Goal: Task Accomplishment & Management: Manage account settings

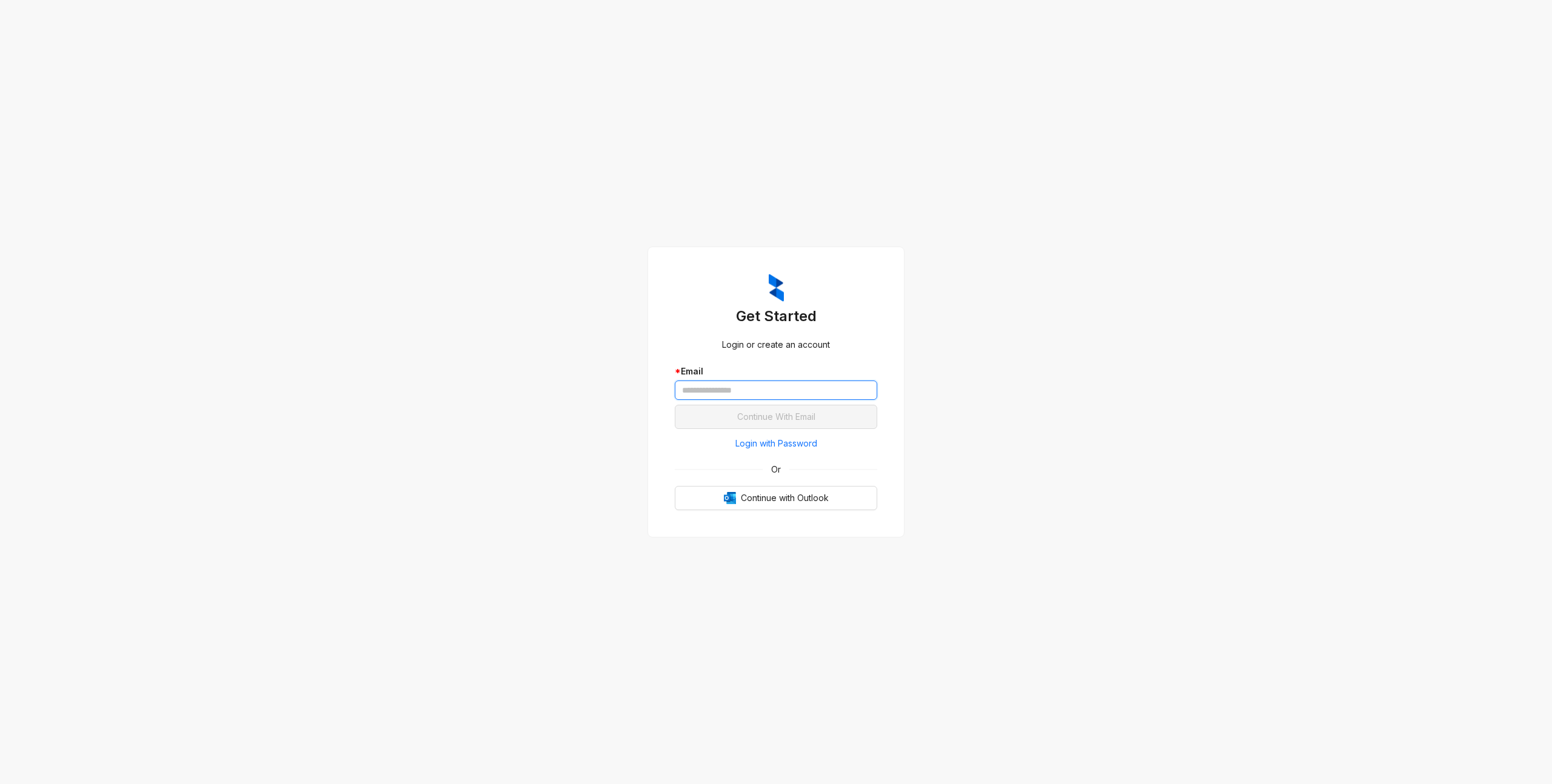
click at [820, 392] on input "text" at bounding box center [776, 390] width 202 height 19
type input "**********"
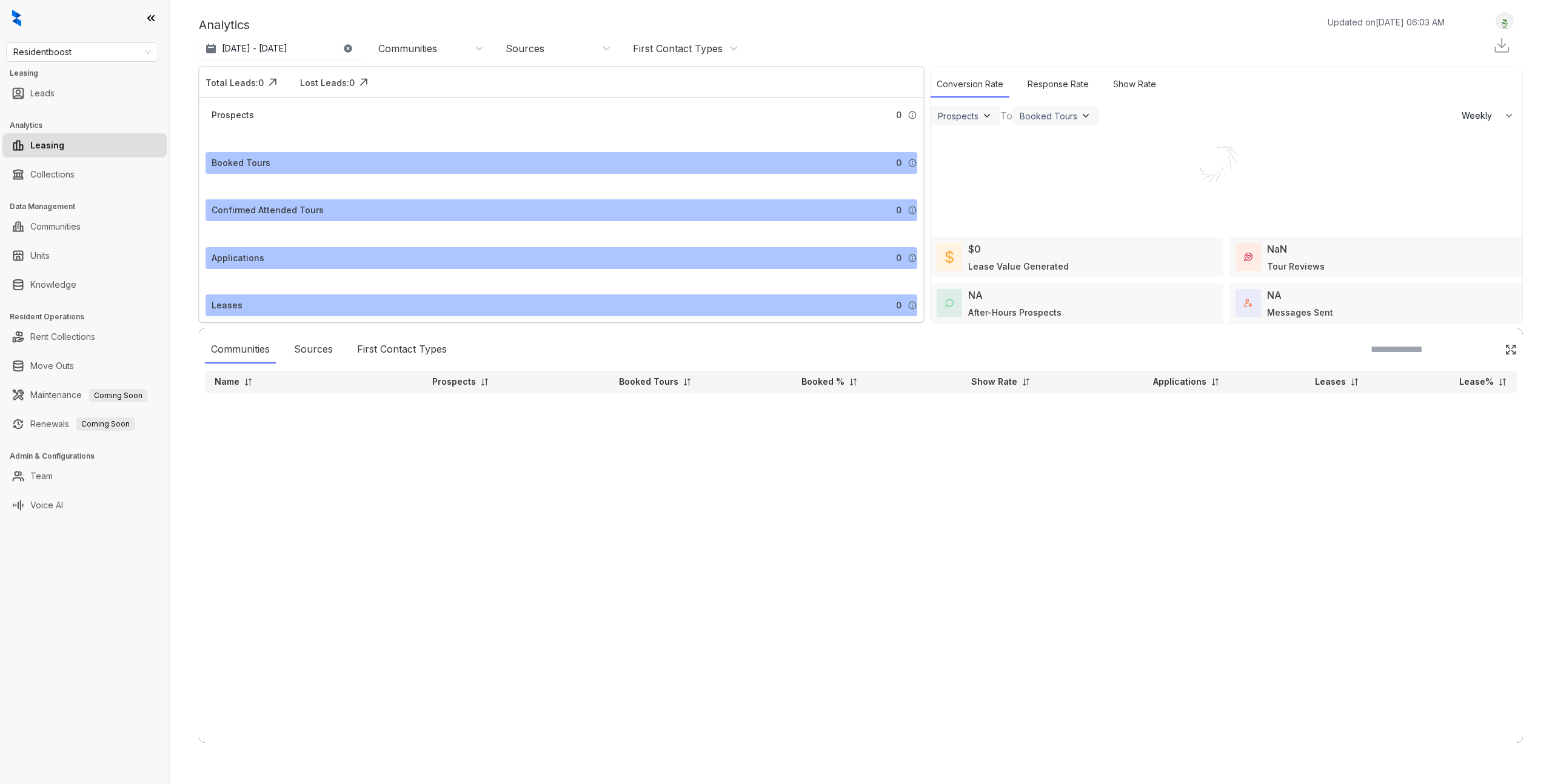
select select "******"
click at [57, 279] on link "Knowledge" at bounding box center [53, 284] width 46 height 24
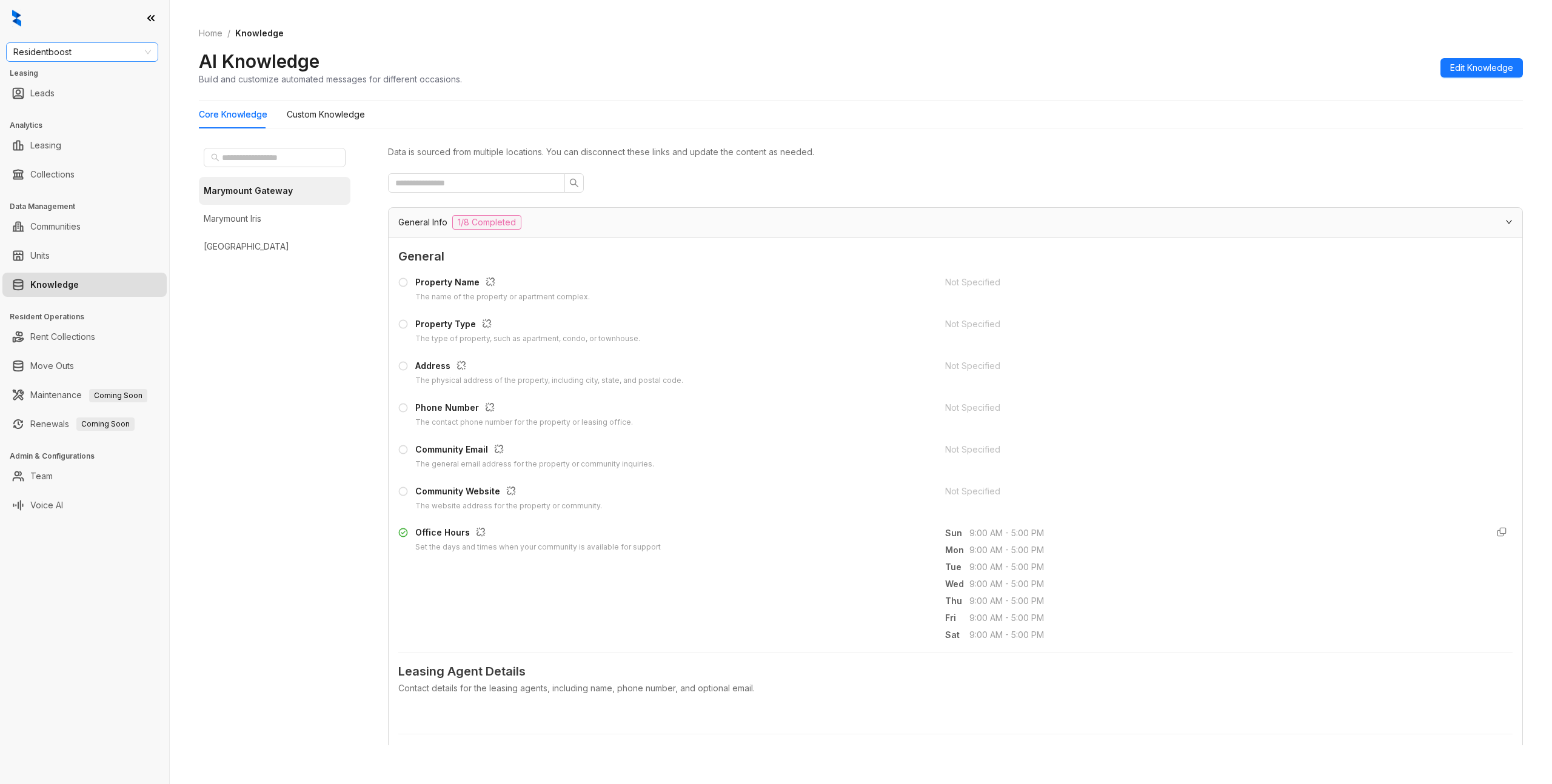
click at [125, 48] on span "Residentboost" at bounding box center [82, 52] width 137 height 19
click at [649, 68] on div "AI Knowledge Build and customize automated messages for different occasions. Ed…" at bounding box center [861, 67] width 1324 height 35
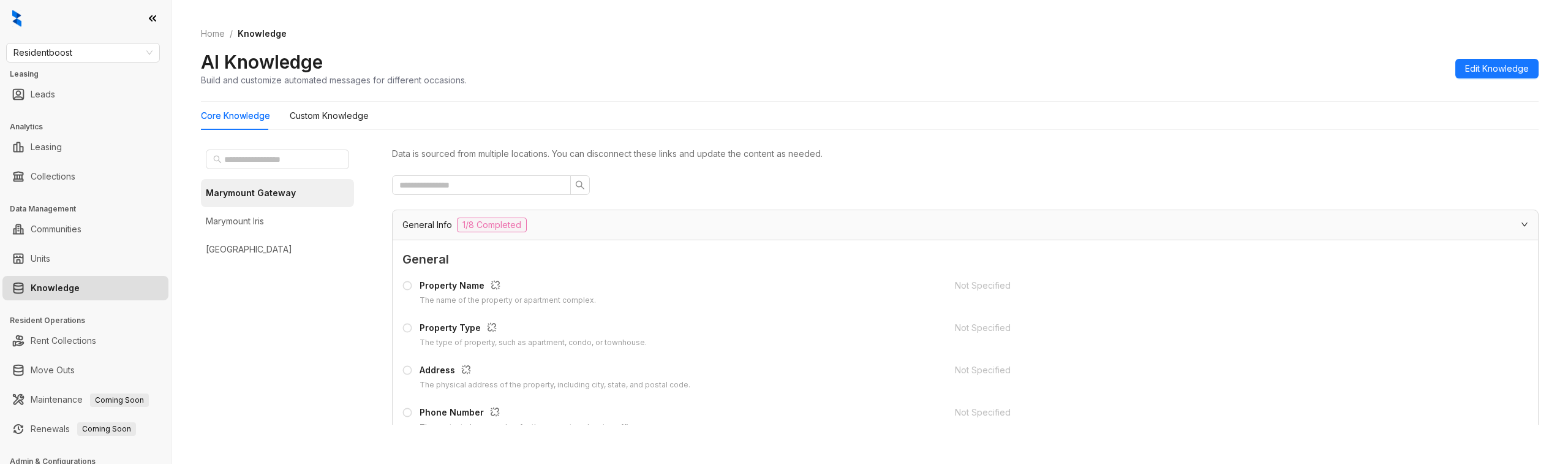
click at [1063, 271] on div "General Property Name The name of the property or apartment complex. Not Specif…" at bounding box center [964, 386] width 1126 height 272
click at [136, 56] on span "Residentboost" at bounding box center [82, 53] width 139 height 19
click at [111, 56] on span "Residentboost" at bounding box center [82, 53] width 139 height 19
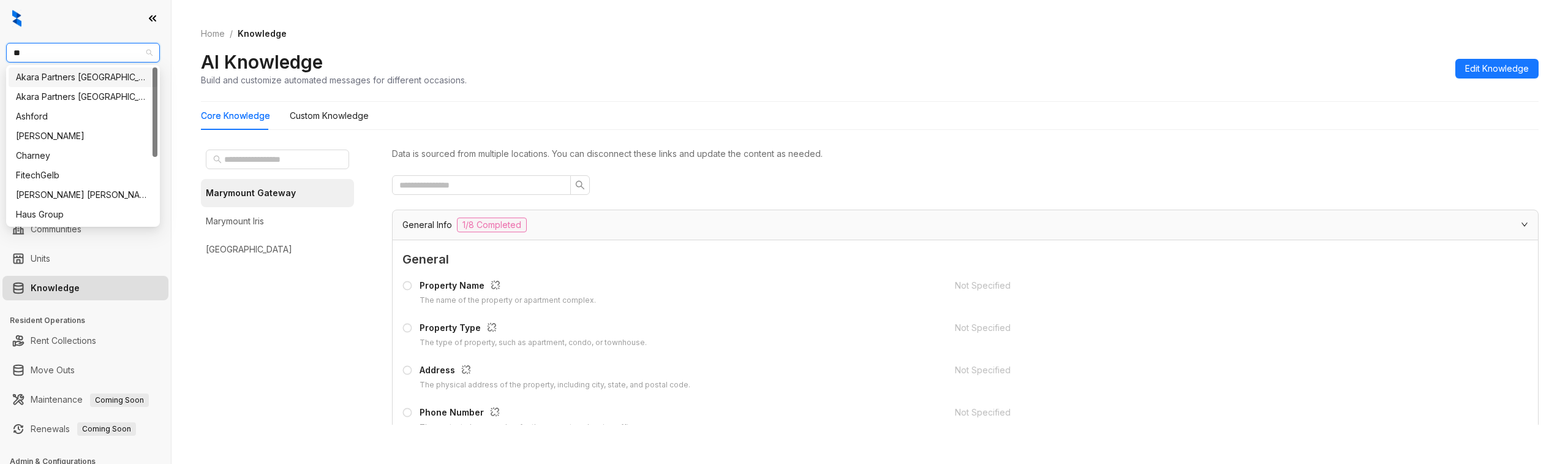
type input "***"
click at [96, 72] on div "Haus Group" at bounding box center [83, 77] width 134 height 13
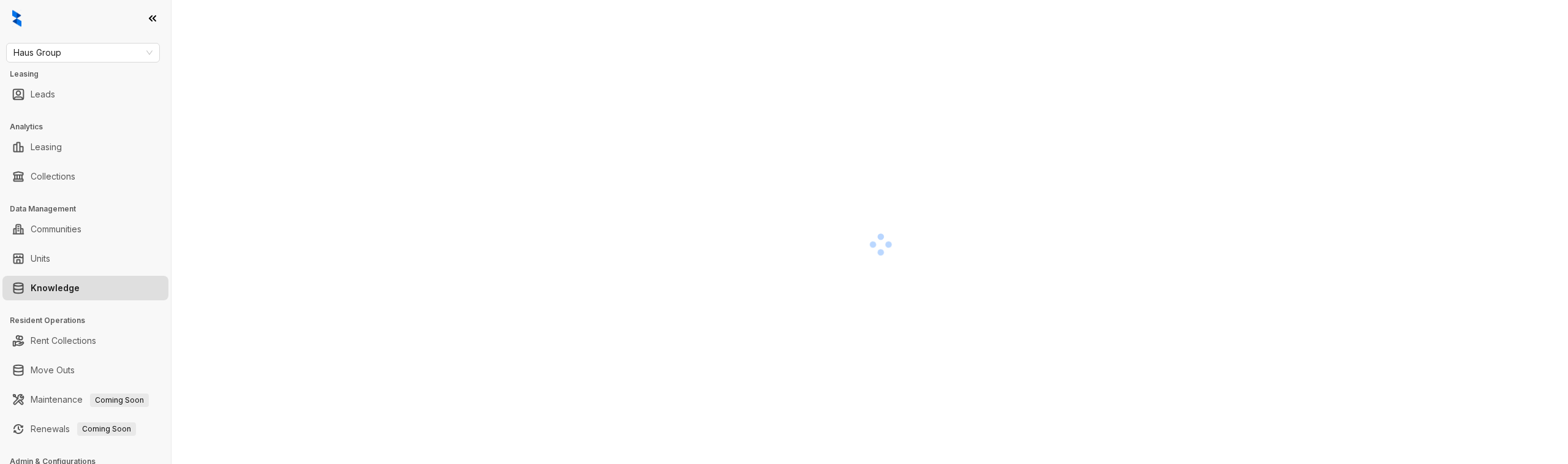
click at [892, 462] on div at bounding box center [880, 245] width 1359 height 464
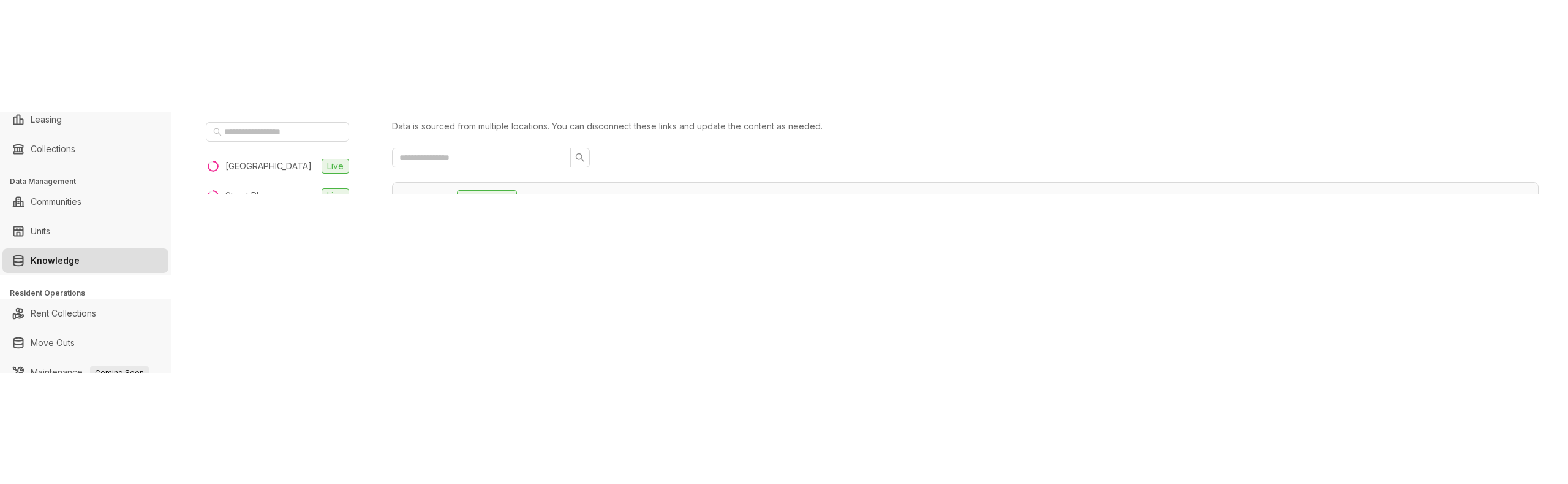
scroll to position [139, 0]
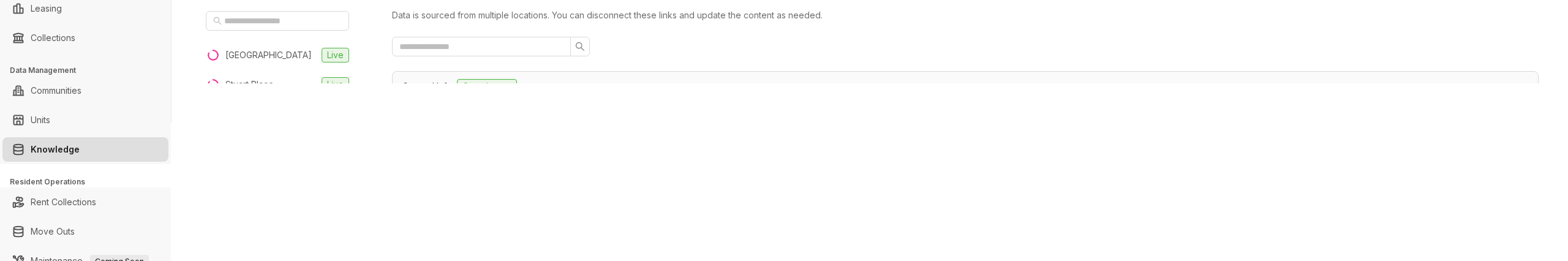
click at [1001, 88] on div "Data is sourced from multiple locations. You can disconnect these links and upd…" at bounding box center [965, 50] width 1146 height 88
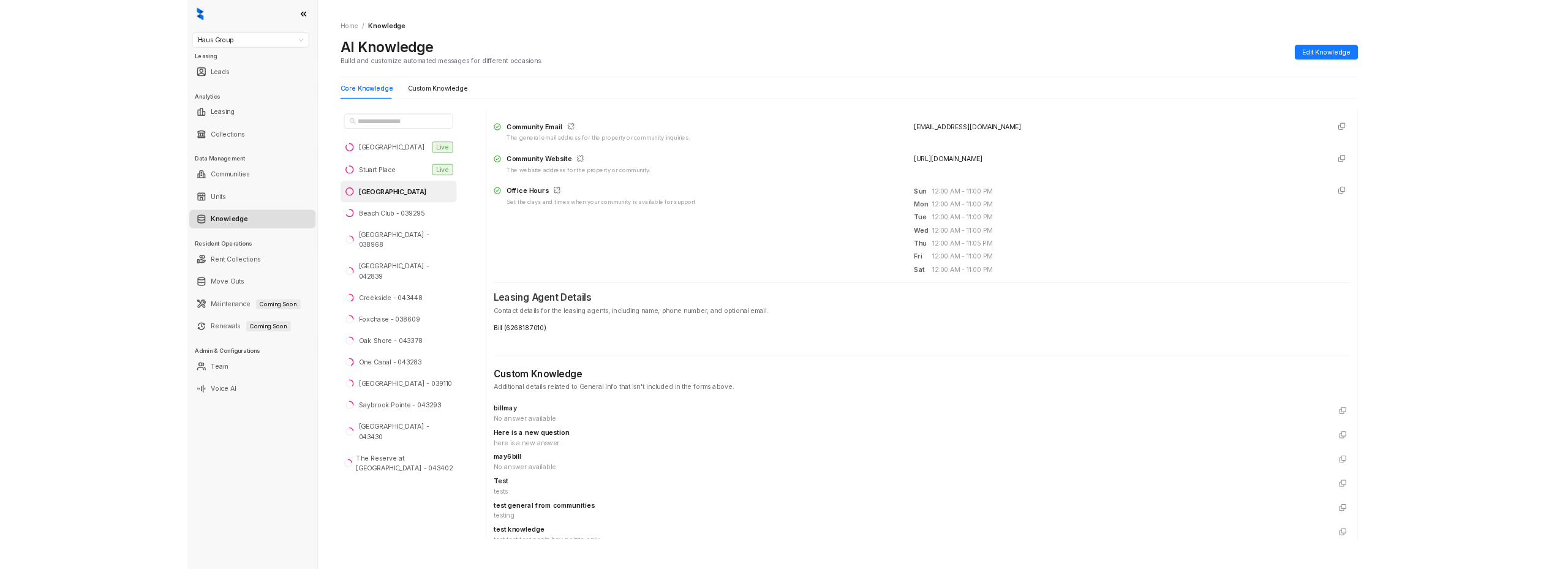
scroll to position [315, 0]
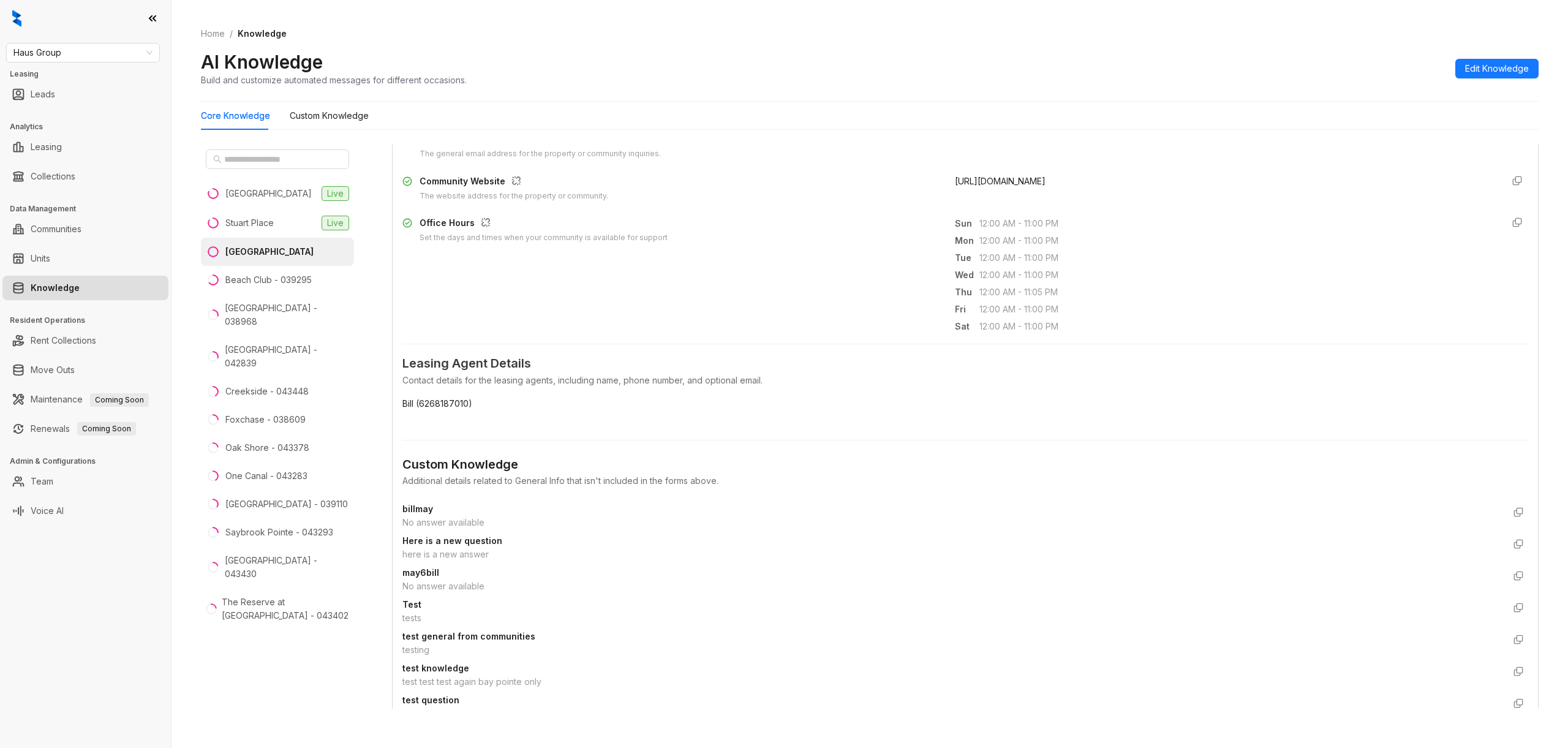
click at [1423, 463] on html "Haus Group Leasing Leads Analytics Leasing Collections Data Management Communit…" at bounding box center [784, 374] width 1568 height 748
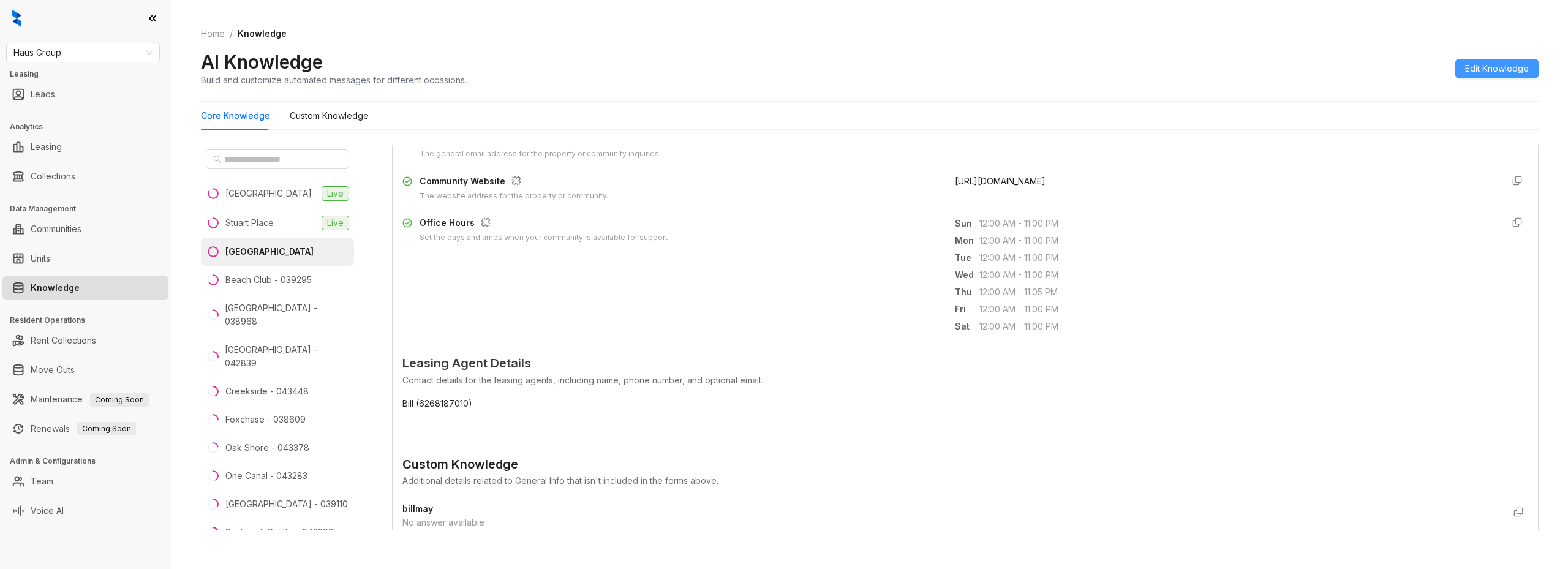
click at [1481, 65] on span "Edit Knowledge" at bounding box center [1496, 68] width 64 height 13
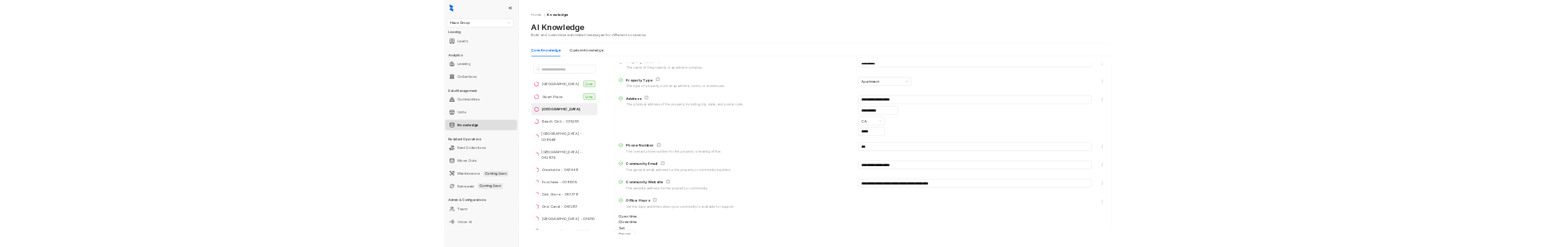
scroll to position [0, 0]
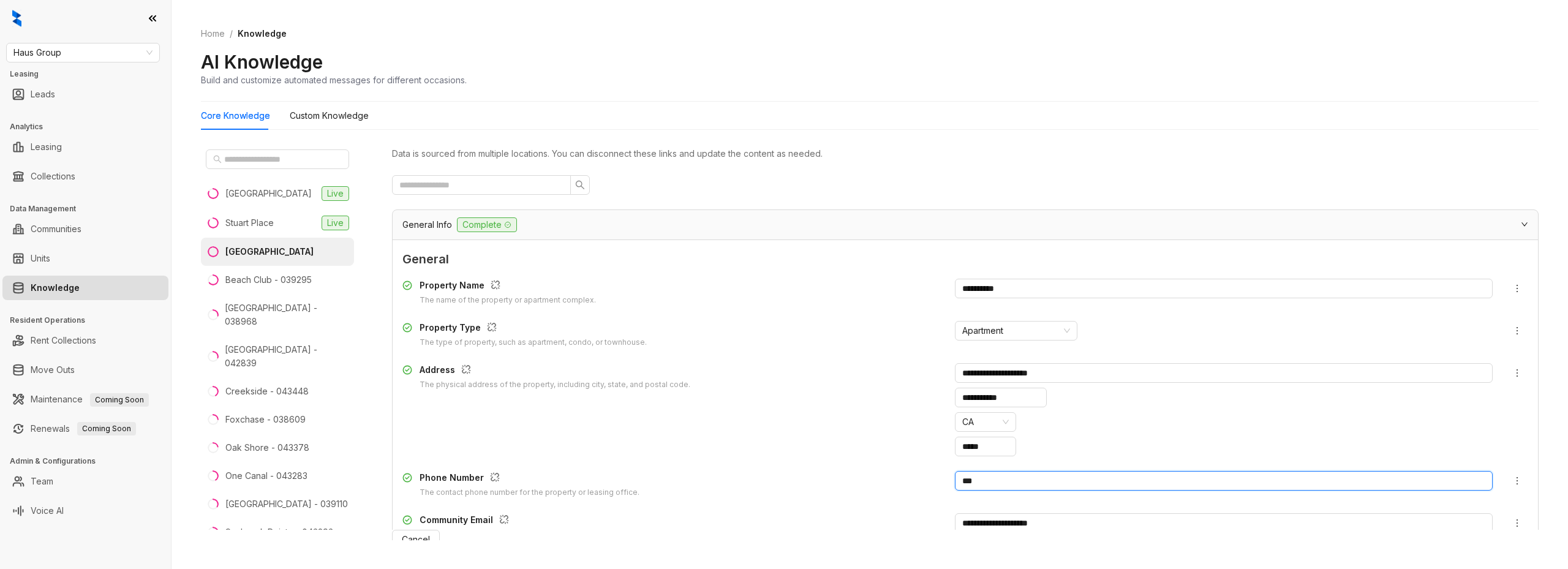
click at [1003, 463] on input "***" at bounding box center [1223, 481] width 537 height 20
type input "****"
click at [528, 463] on span "Update Knowledge" at bounding box center [489, 539] width 79 height 13
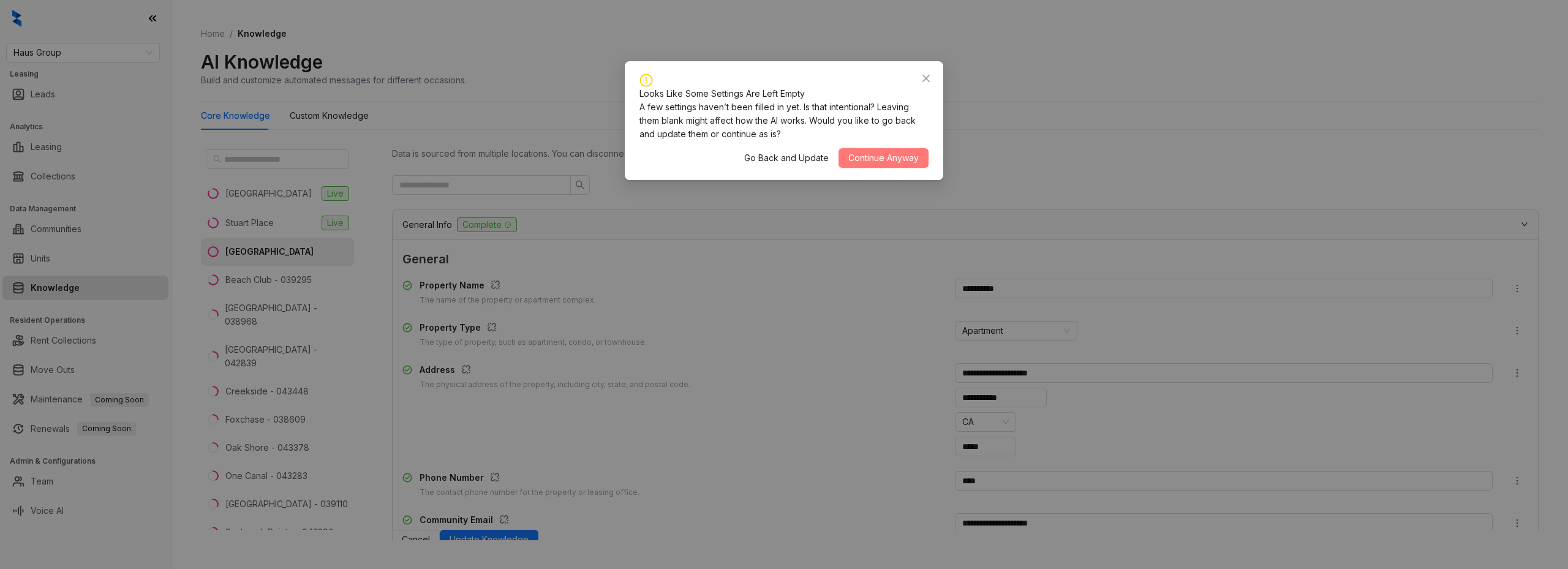
click at [872, 159] on span "Continue Anyway" at bounding box center [883, 158] width 71 height 13
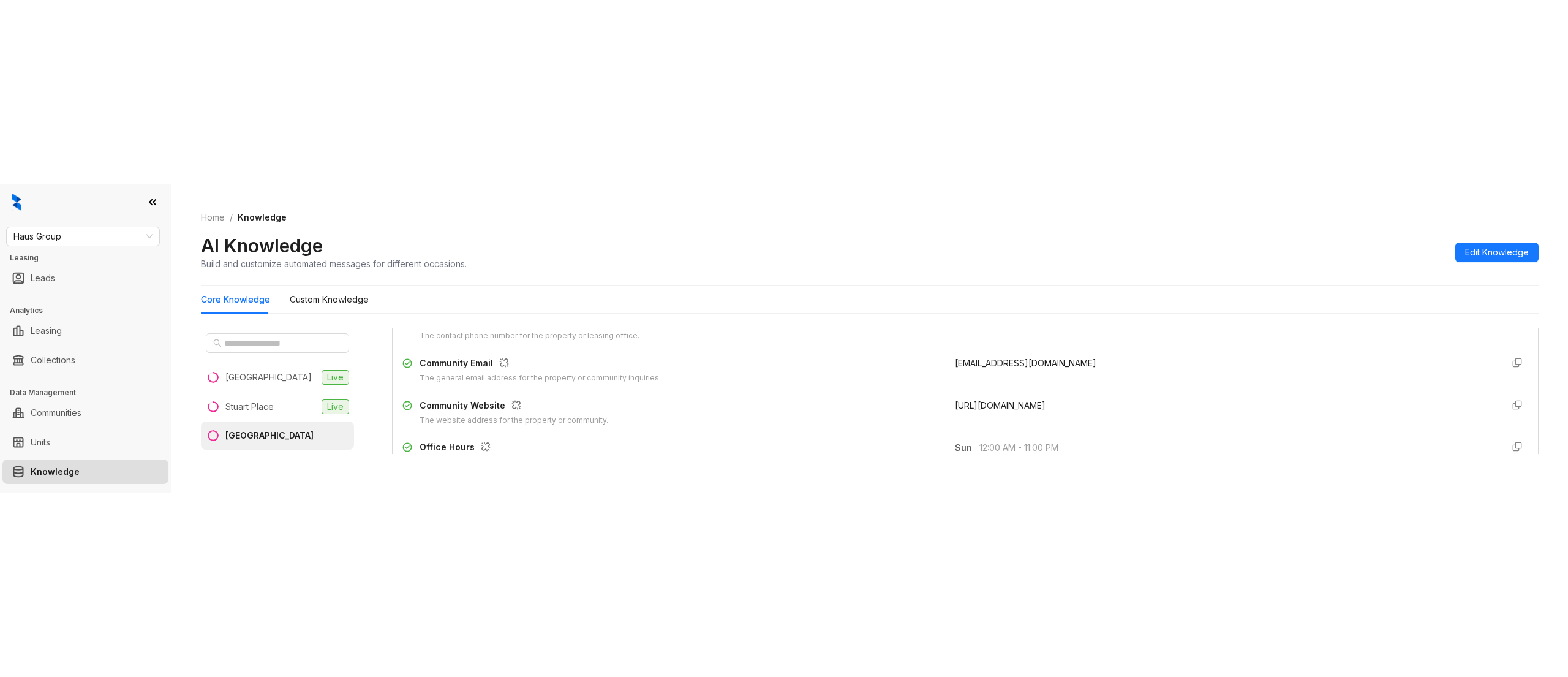
scroll to position [278, 0]
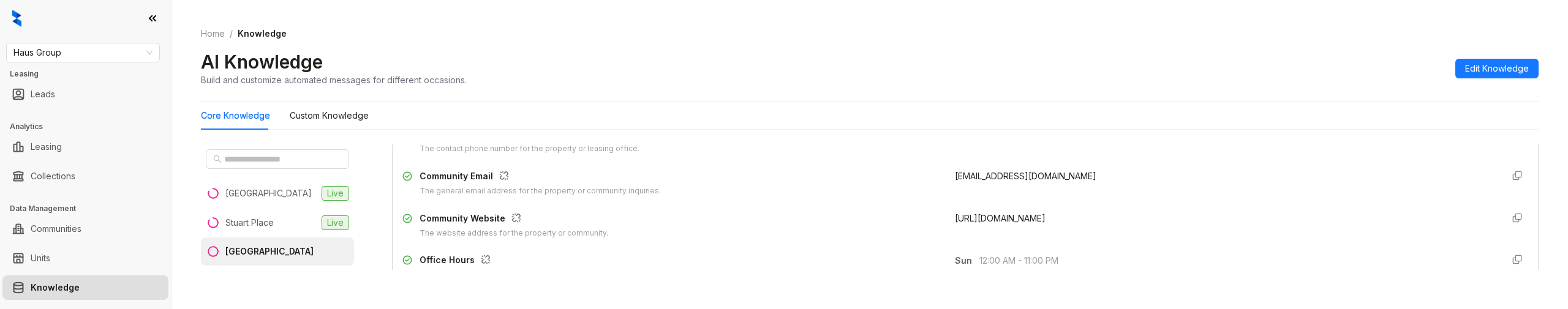
drag, startPoint x: 822, startPoint y: 99, endPoint x: 540, endPoint y: 4, distance: 297.6
click at [816, 98] on div "Home / Knowledge AI Knowledge Build and customize automated messages for differ…" at bounding box center [870, 57] width 1338 height 90
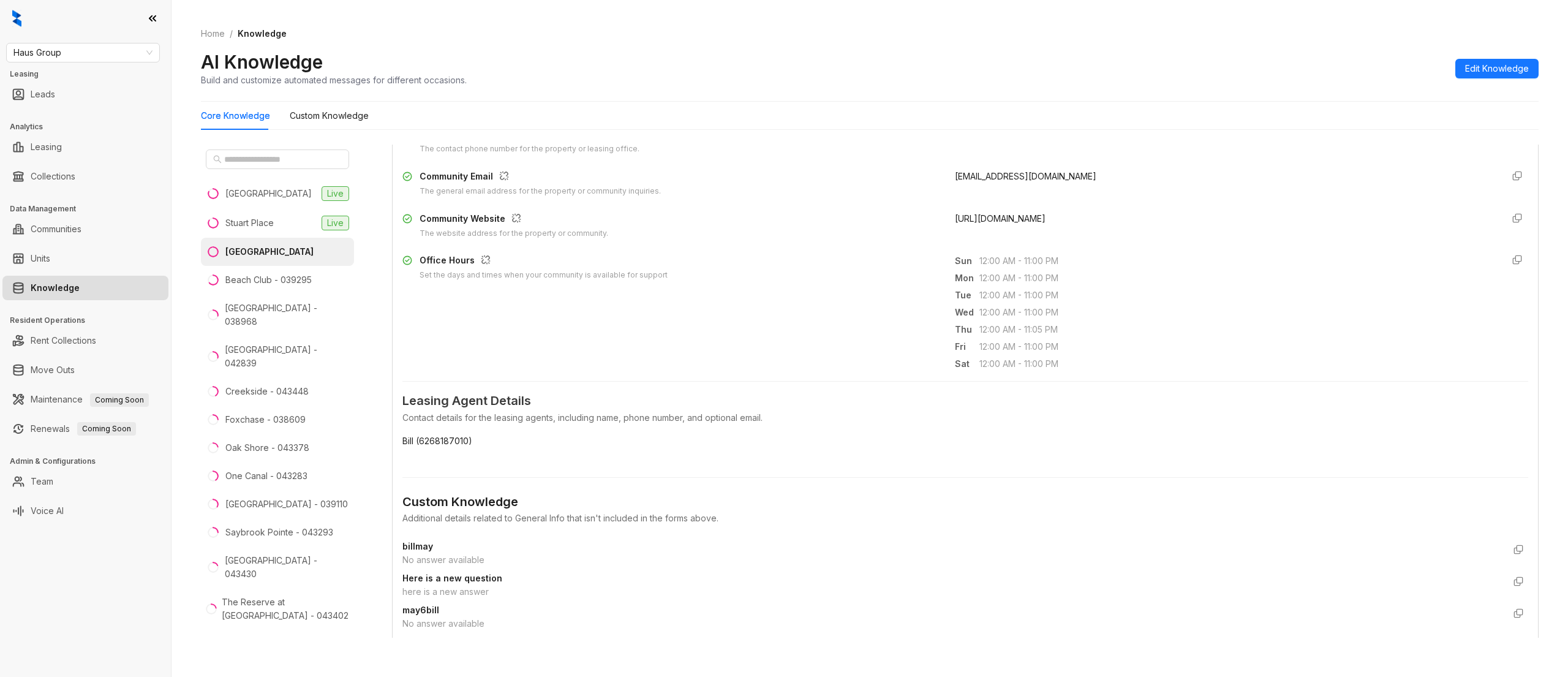
click at [753, 104] on div "Core Knowledge Custom Knowledge" at bounding box center [870, 116] width 1338 height 28
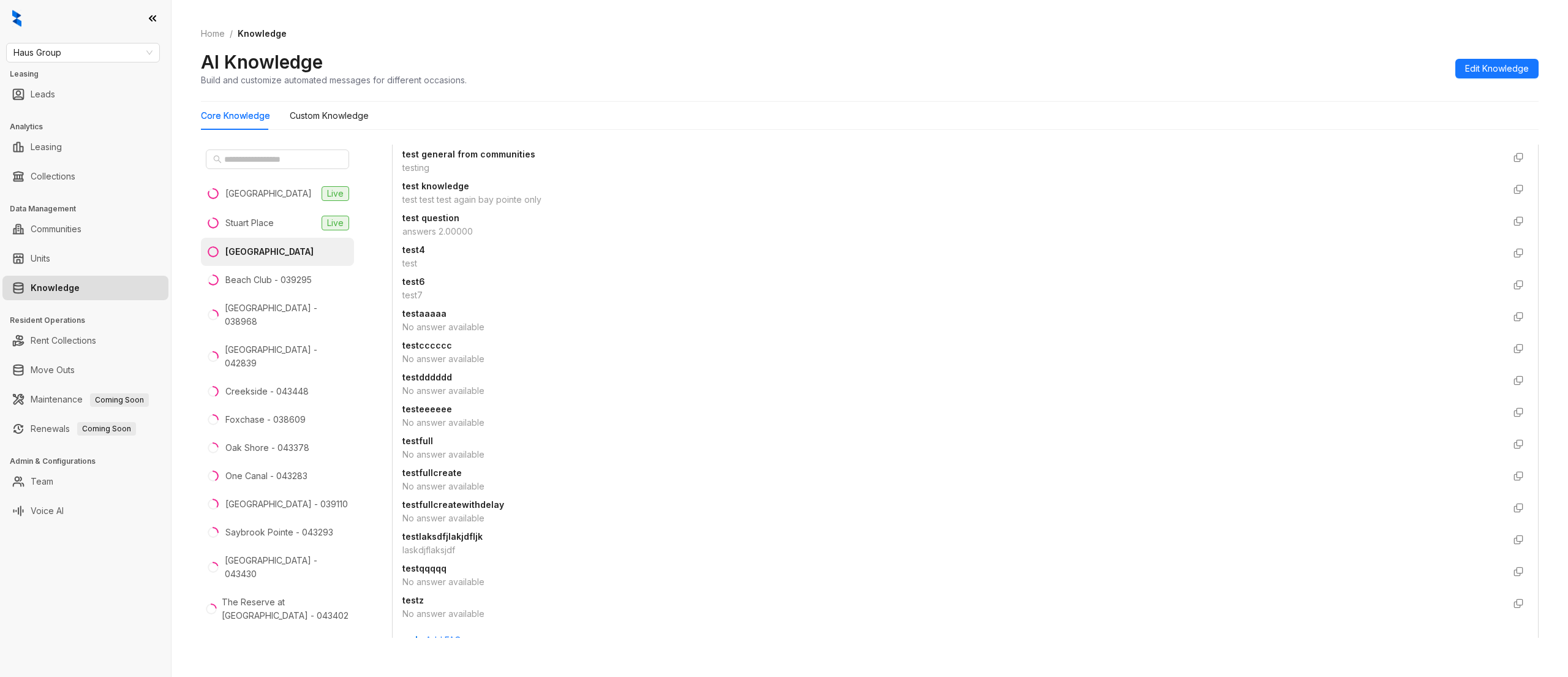
scroll to position [1290, 0]
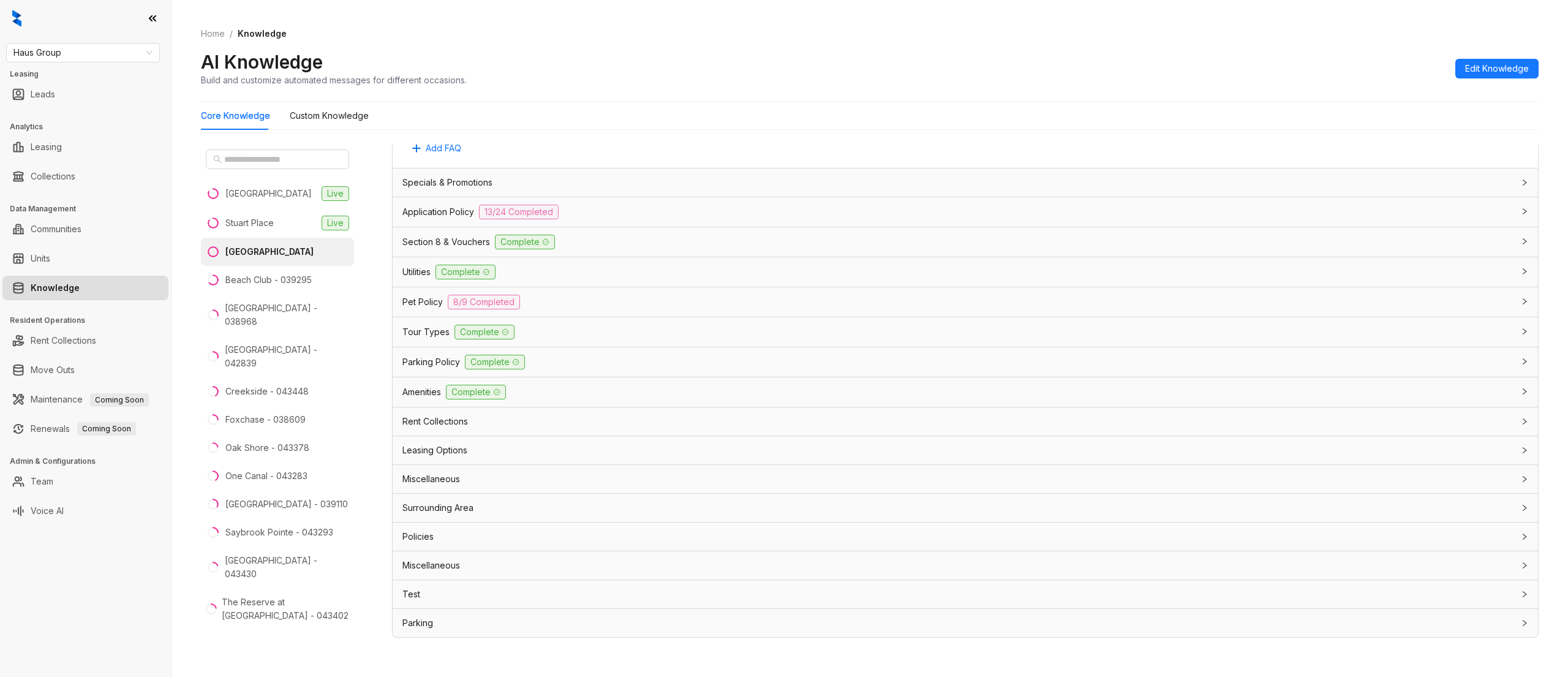
click at [553, 184] on div "Specials & Promotions" at bounding box center [957, 182] width 1111 height 13
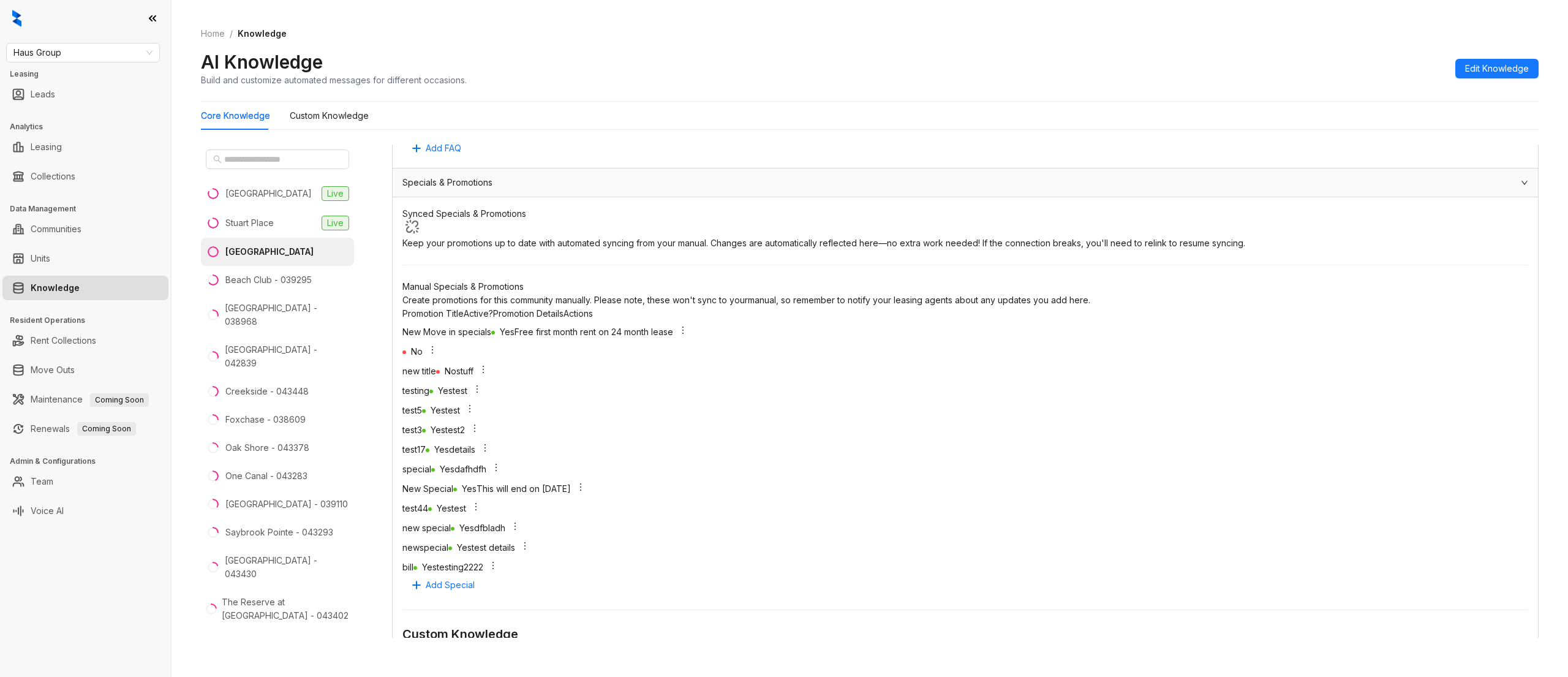
click at [610, 194] on div "Specials & Promotions" at bounding box center [964, 182] width 1145 height 28
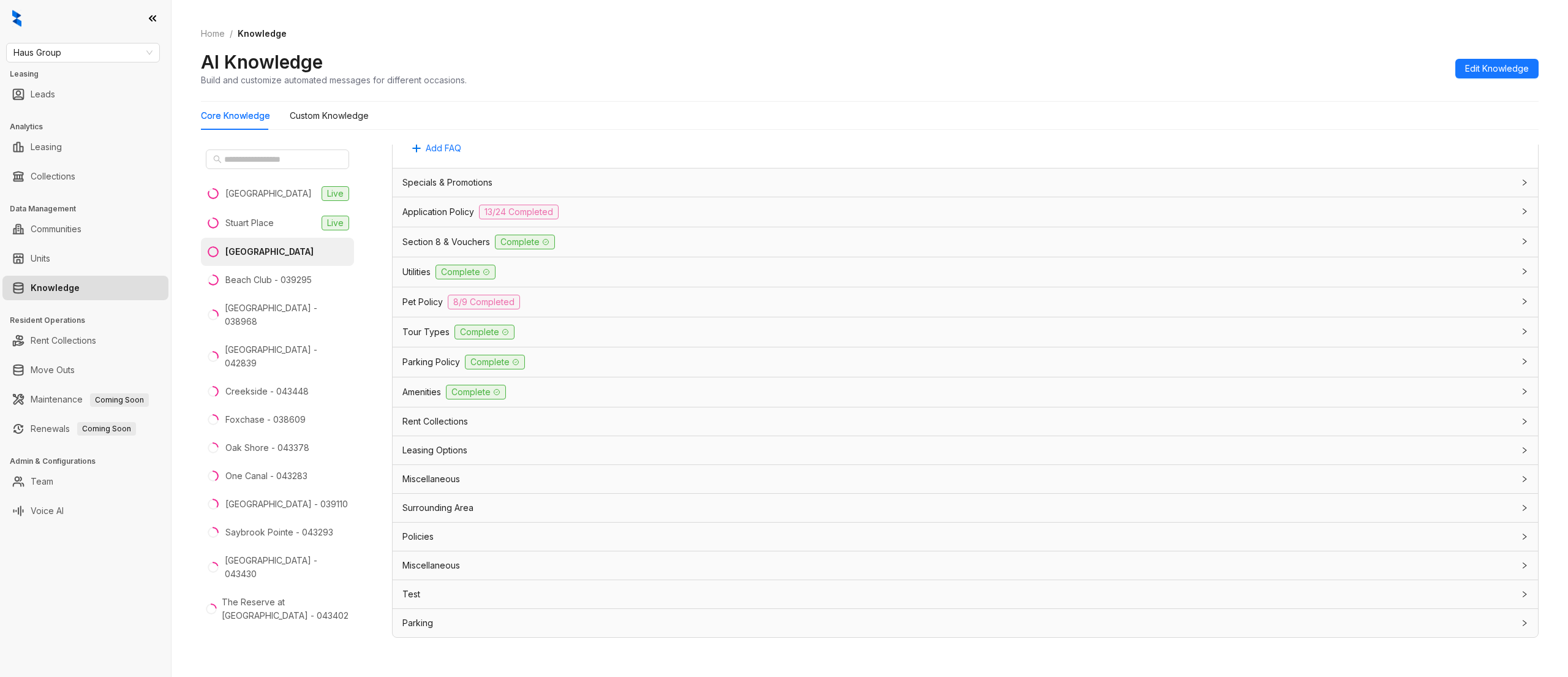
click at [544, 454] on div "Leasing Options" at bounding box center [957, 450] width 1111 height 13
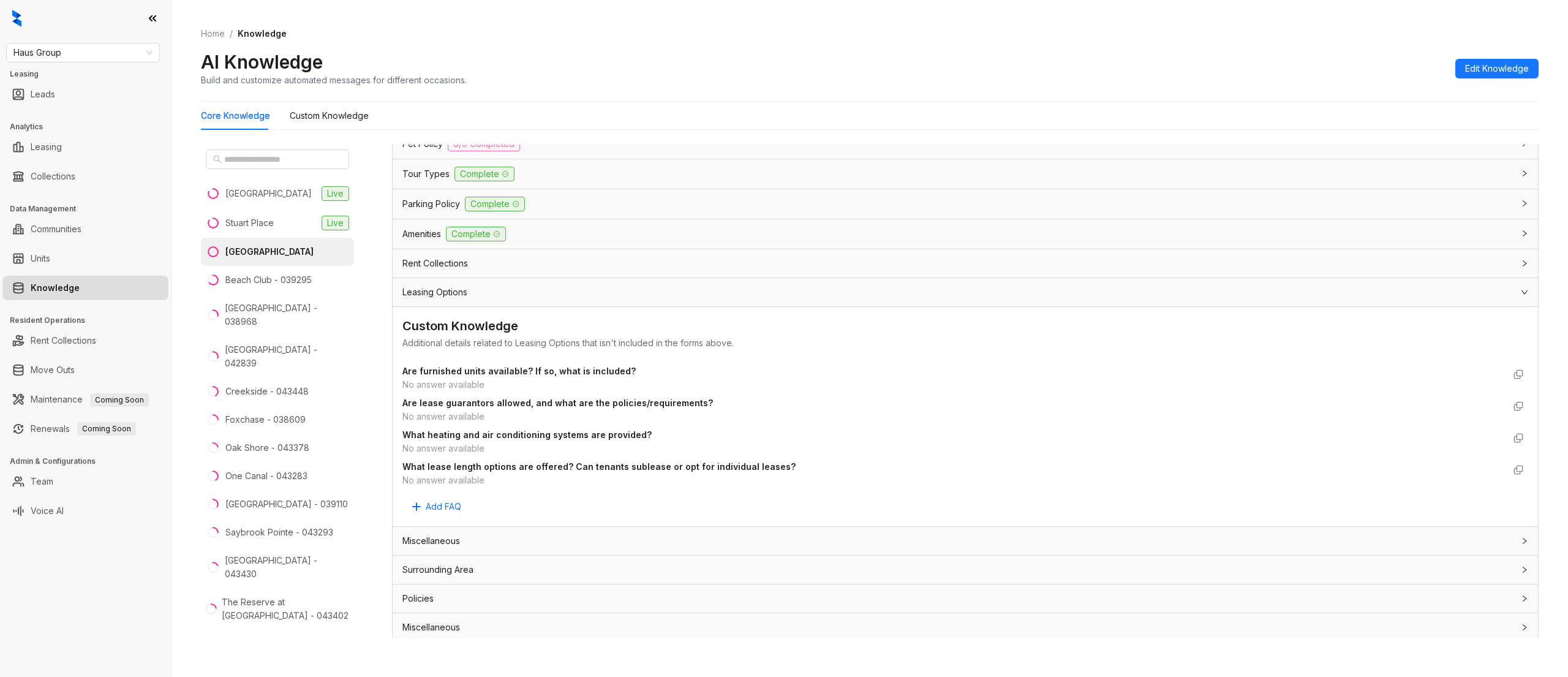
scroll to position [1458, 0]
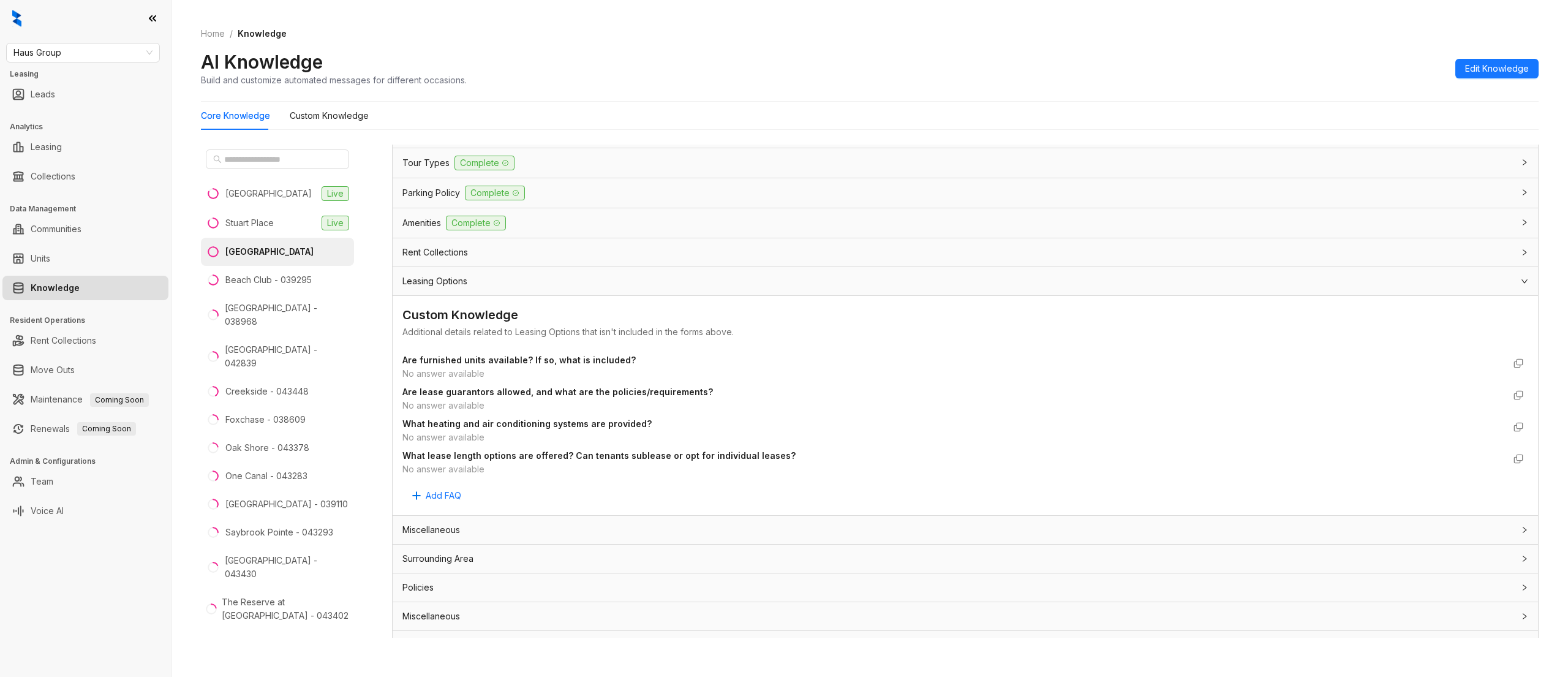
click at [489, 463] on div "Miscellaneous" at bounding box center [957, 529] width 1111 height 13
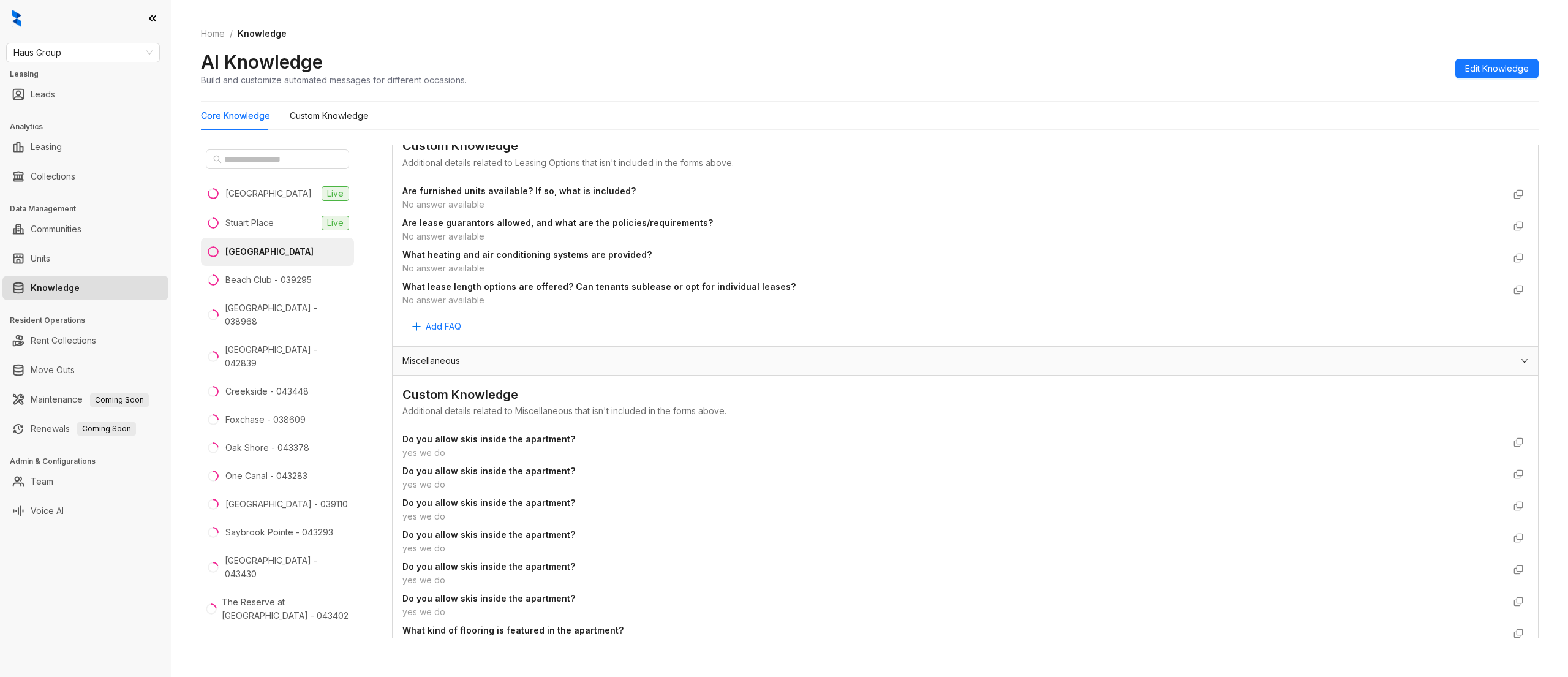
scroll to position [1824, 0]
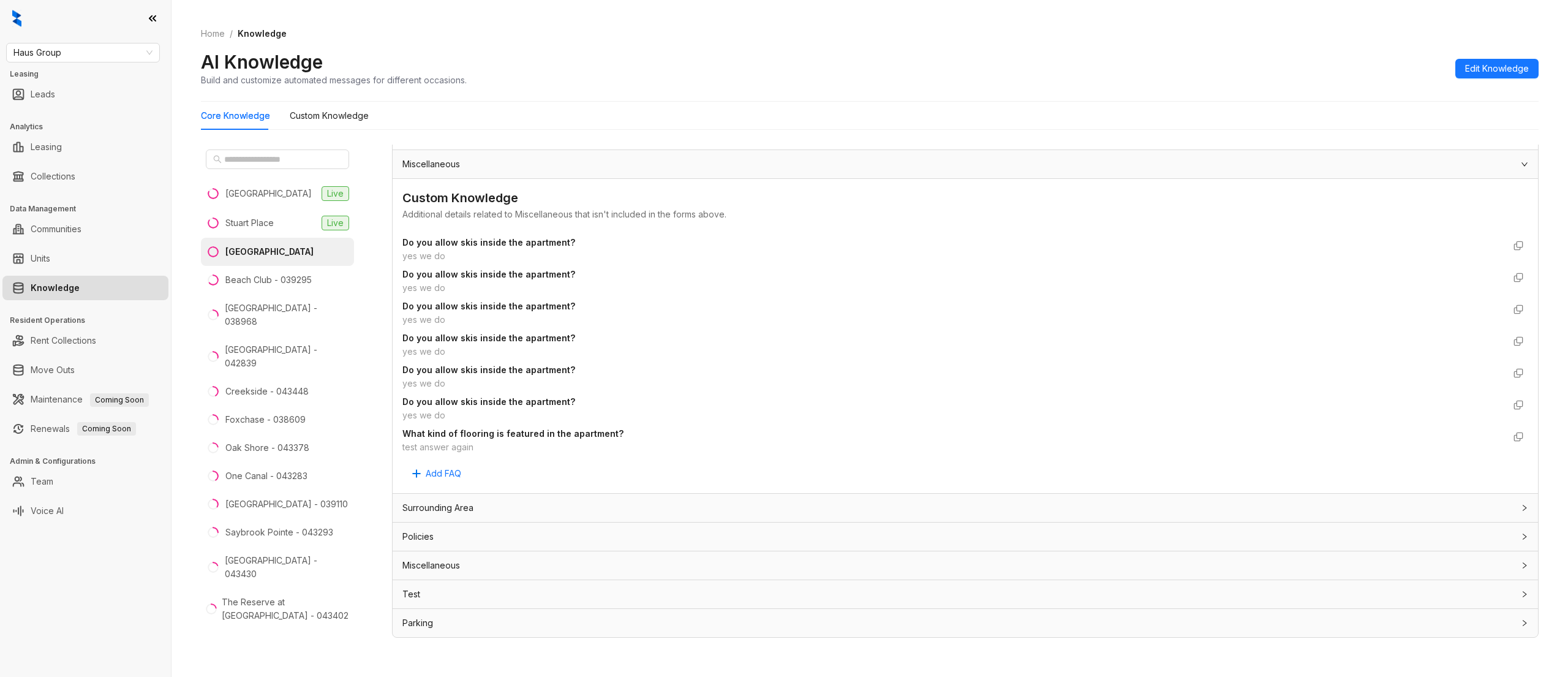
click at [476, 463] on div "Miscellaneous" at bounding box center [964, 565] width 1145 height 28
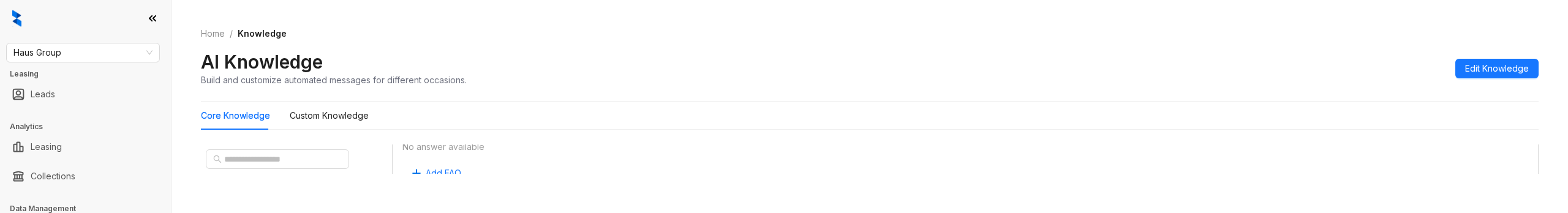
scroll to position [1779, 0]
click at [867, 114] on div "Core Knowledge Custom Knowledge" at bounding box center [870, 115] width 1338 height 28
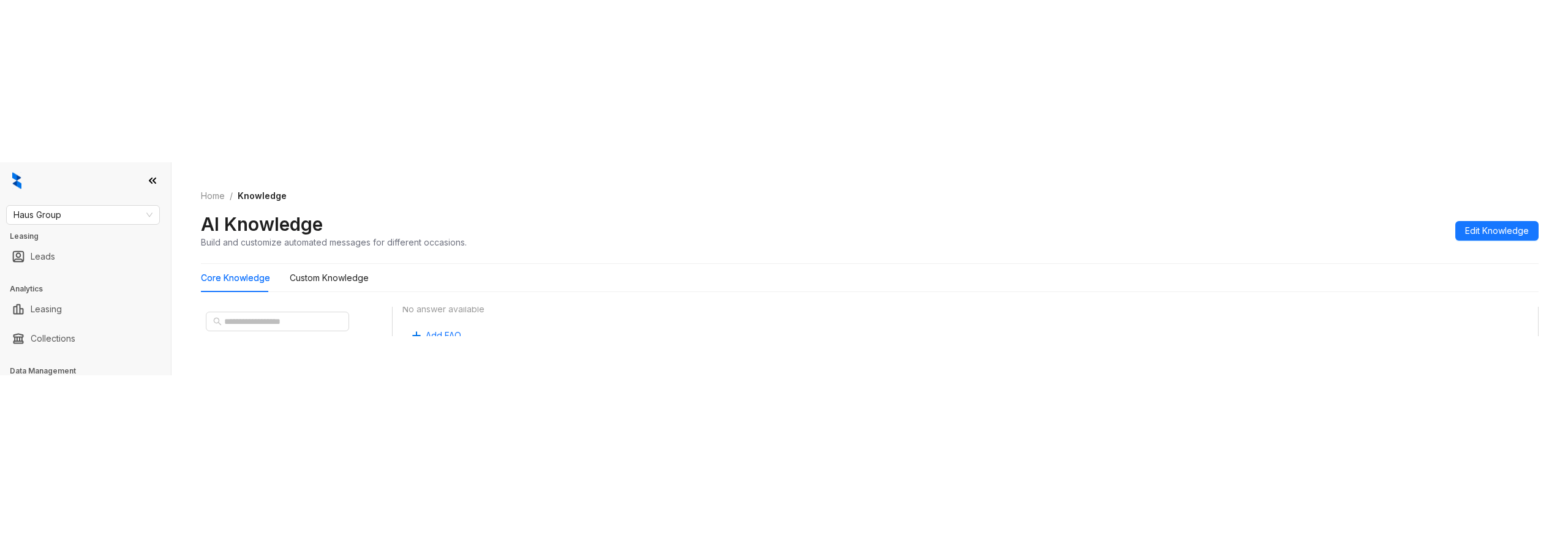
scroll to position [11, 0]
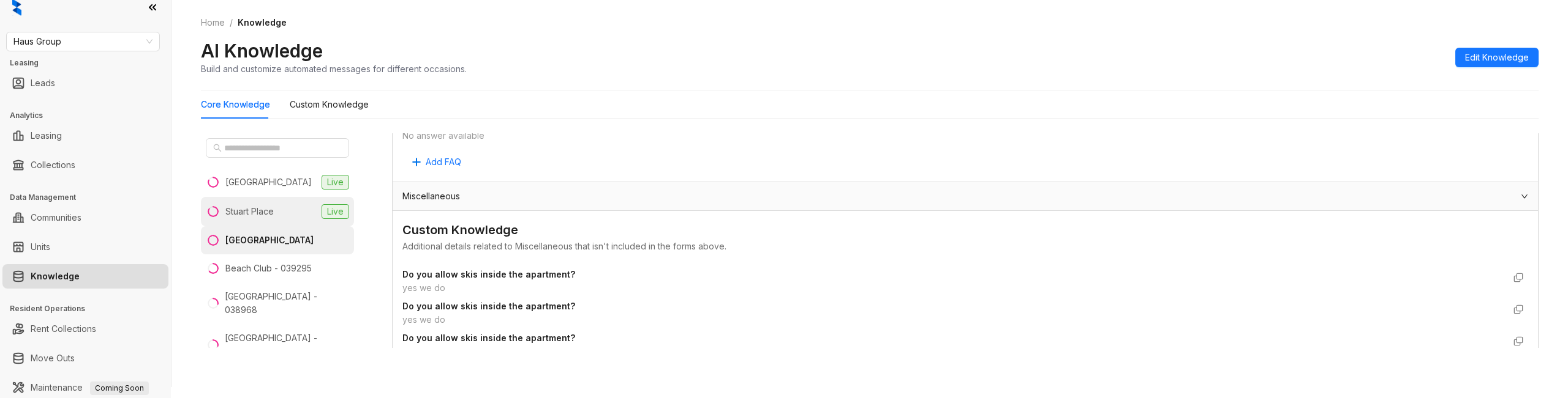
click at [284, 216] on li "Stuart Place Live" at bounding box center [277, 211] width 153 height 30
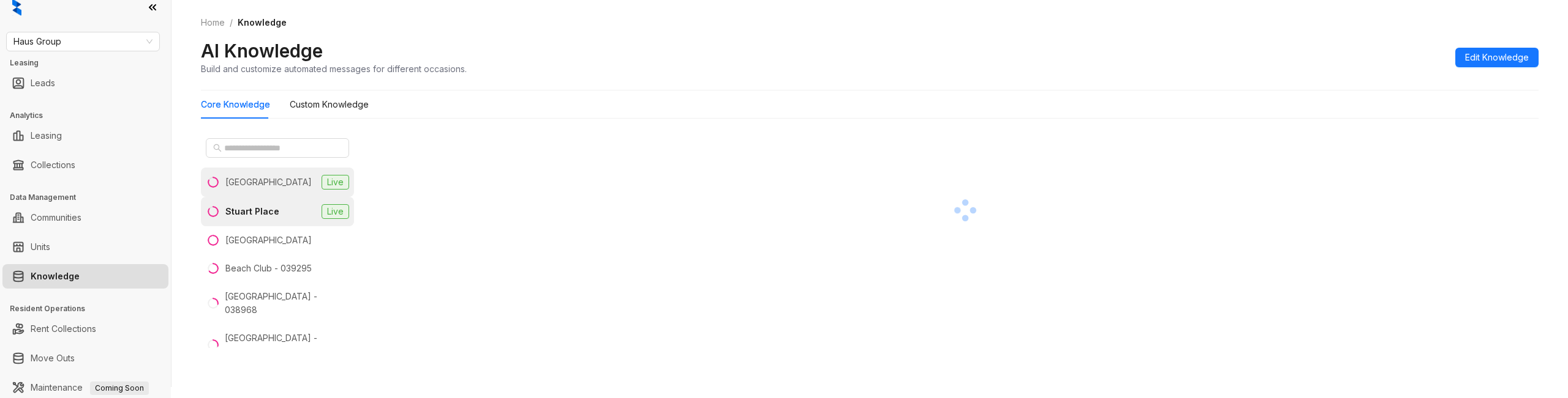
click at [266, 179] on div "Casa West" at bounding box center [269, 182] width 86 height 13
click at [259, 241] on div "Bay Pointe" at bounding box center [269, 240] width 86 height 13
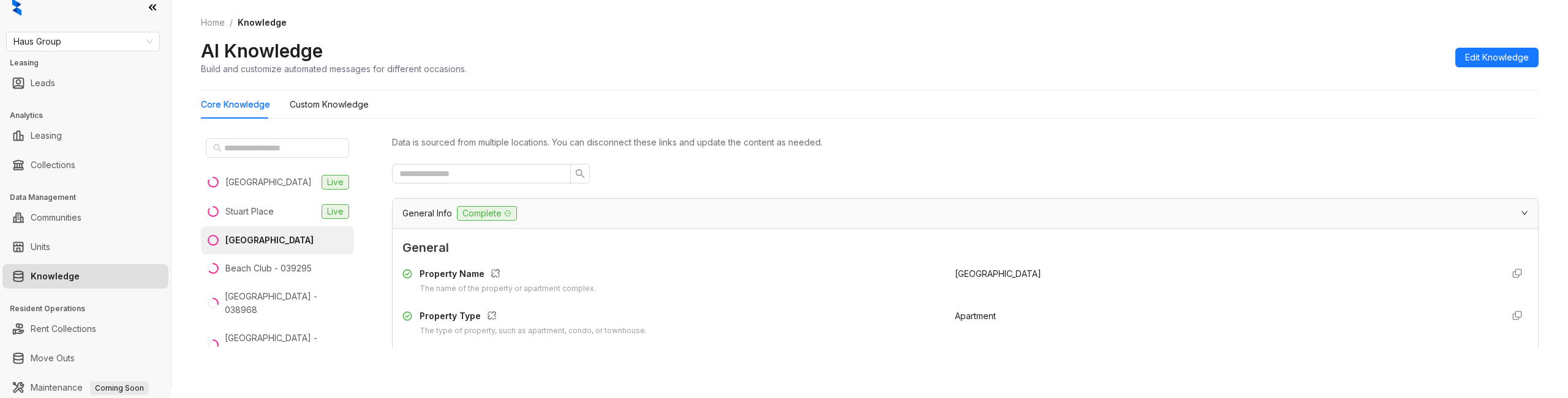
drag, startPoint x: 884, startPoint y: 66, endPoint x: 878, endPoint y: 67, distance: 6.1
click at [882, 66] on div "AI Knowledge Build and customize automated messages for different occasions. Ed…" at bounding box center [870, 57] width 1338 height 36
click at [303, 104] on Knowledge "Custom Knowledge" at bounding box center [329, 104] width 79 height 13
